Goal: Find contact information: Find contact information

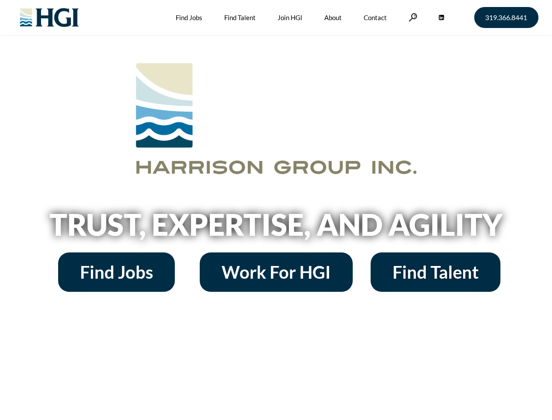
click at [276, 210] on h2 "Trust, Expertise, and Agility" at bounding box center [276, 225] width 499 height 30
click at [412, 17] on link at bounding box center [413, 17] width 9 height 8
